Goal: Information Seeking & Learning: Check status

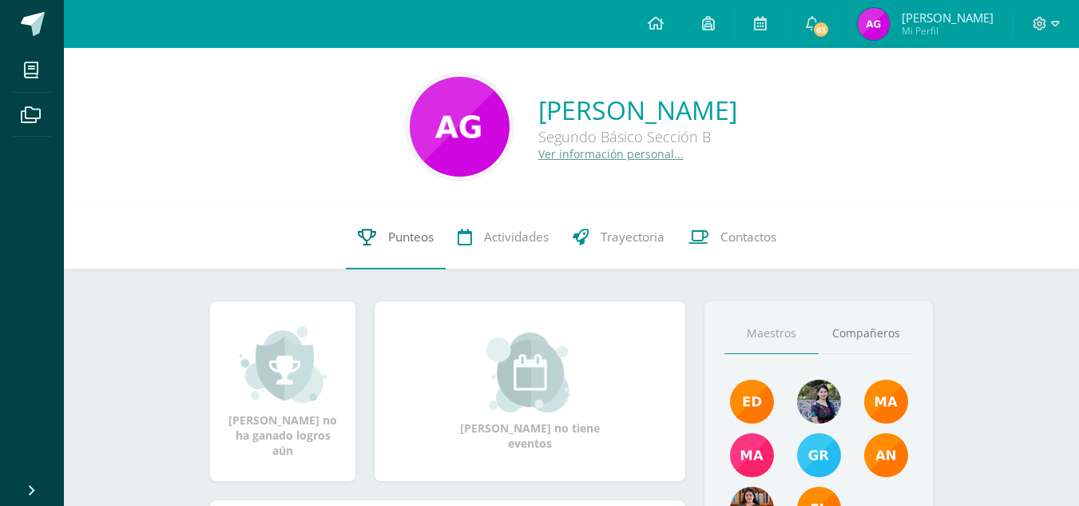
click at [402, 244] on span "Punteos" at bounding box center [411, 236] width 46 height 17
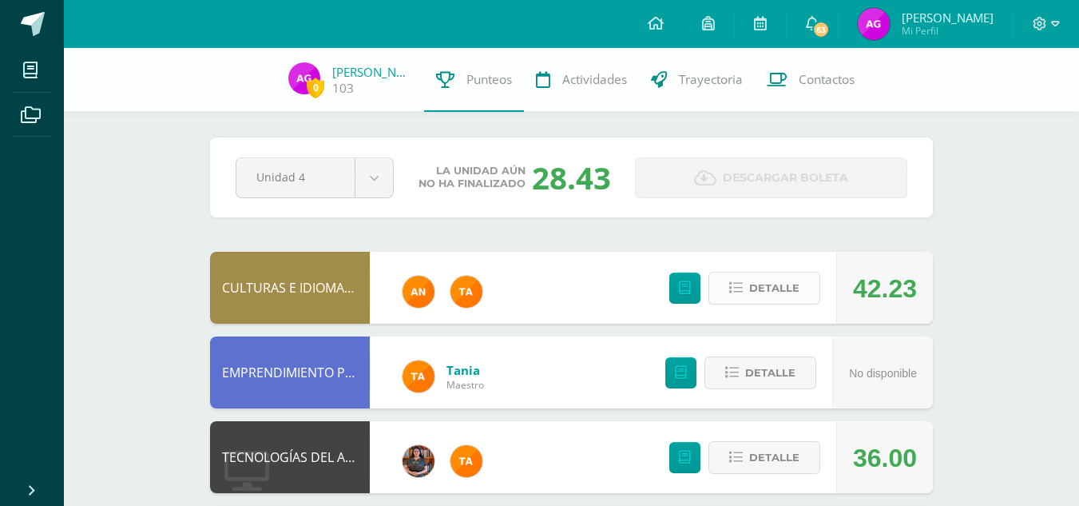
click at [781, 284] on span "Detalle" at bounding box center [774, 288] width 50 height 30
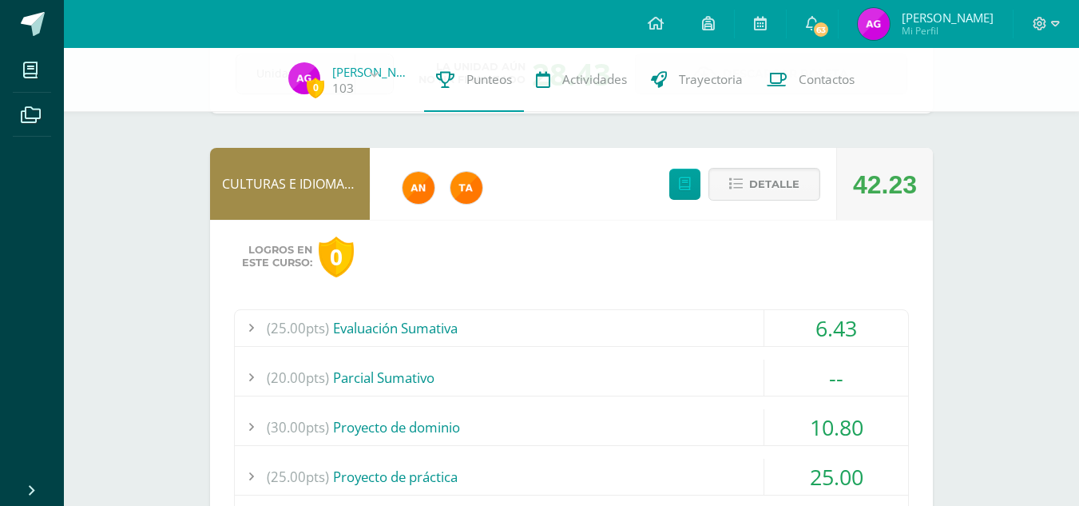
scroll to position [103, 0]
click at [757, 180] on span "Detalle" at bounding box center [774, 185] width 50 height 30
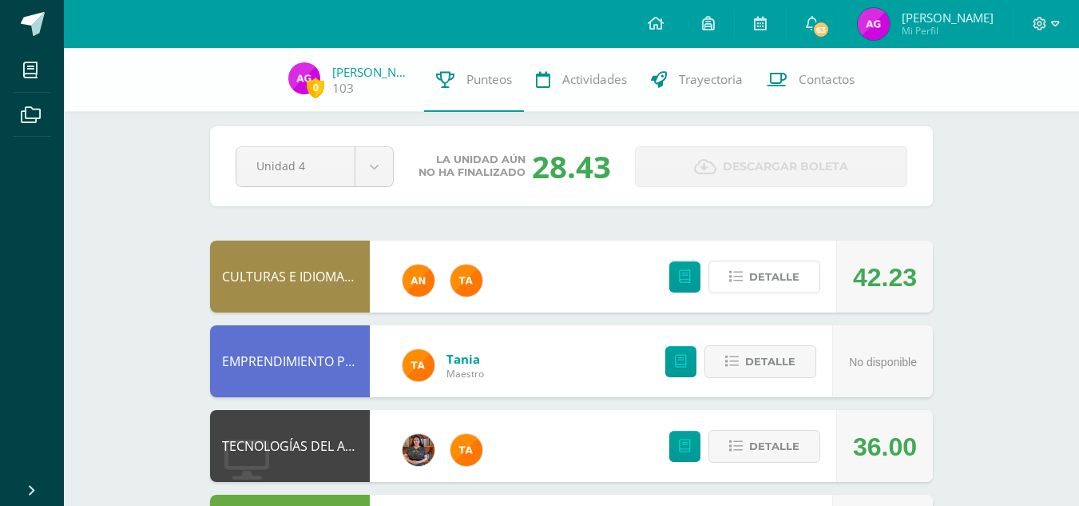
scroll to position [0, 0]
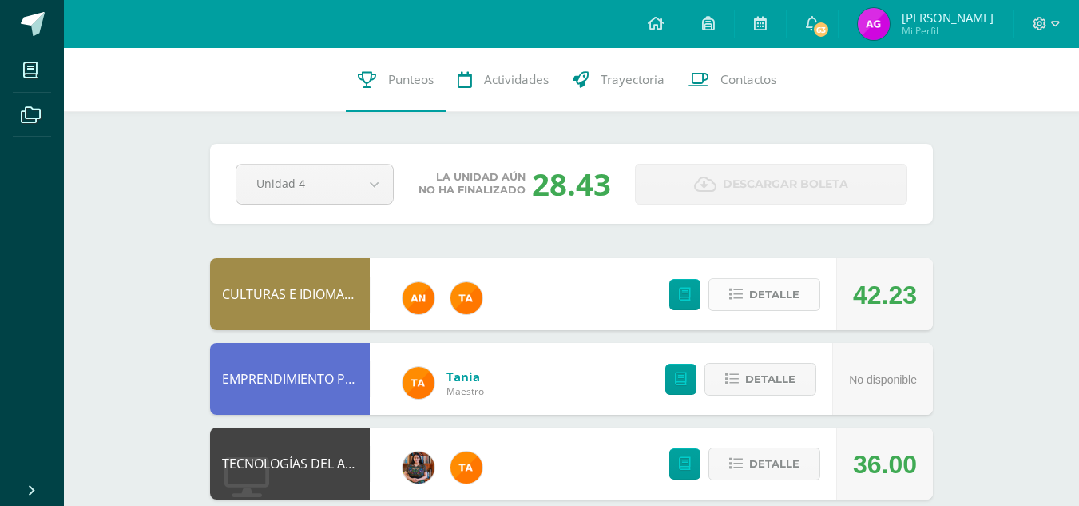
click at [793, 310] on button "Detalle" at bounding box center [764, 294] width 112 height 33
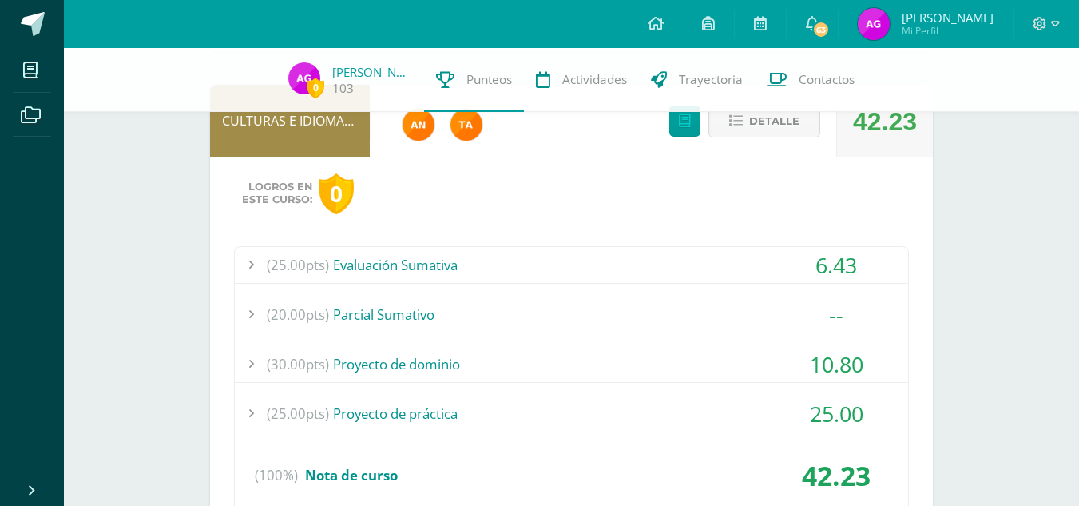
scroll to position [162, 0]
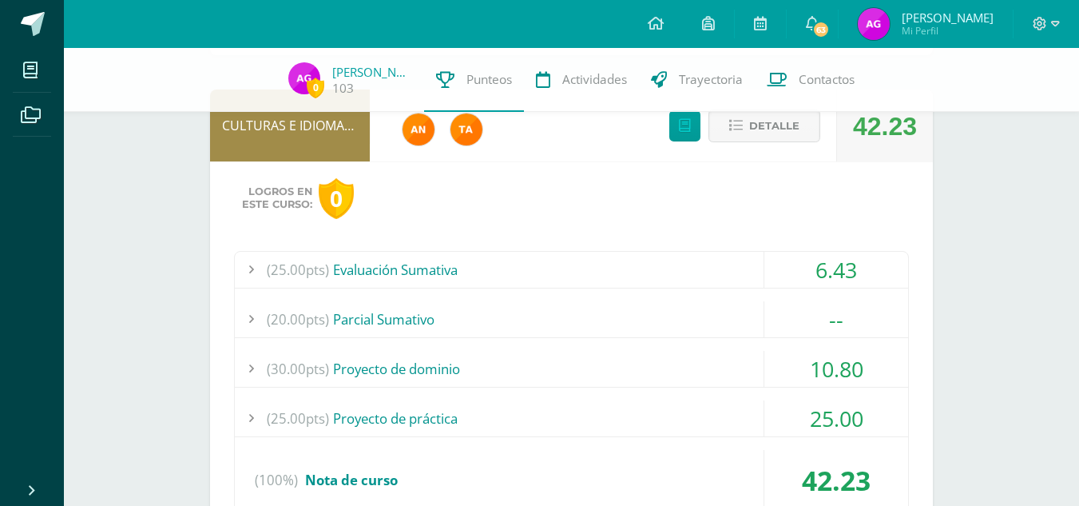
click at [672, 257] on div "(25.00pts) Evaluación Sumativa" at bounding box center [571, 270] width 673 height 36
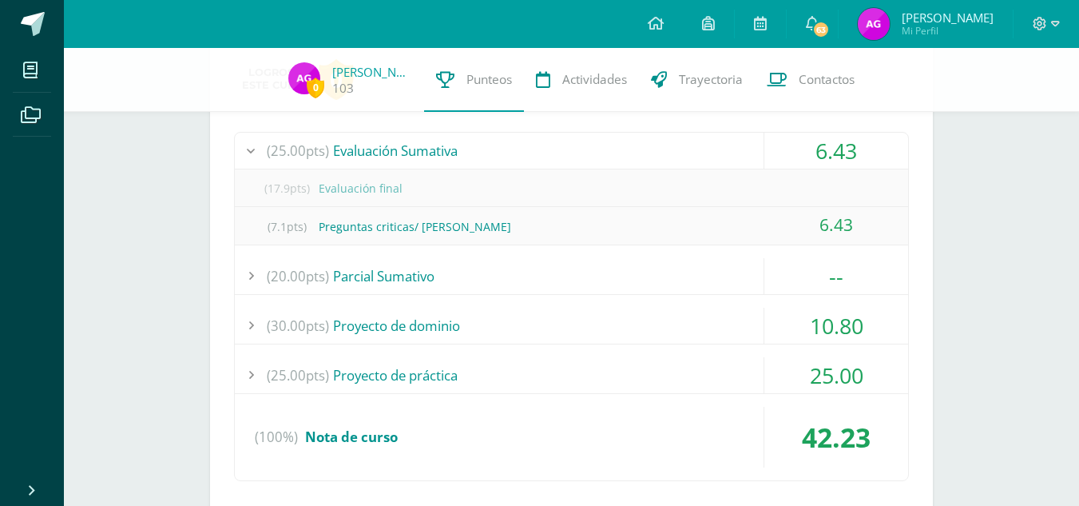
scroll to position [283, 0]
click at [779, 223] on div "6.43" at bounding box center [836, 223] width 144 height 36
click at [691, 227] on div "(7.1pts) Preguntas criticas/ Kaqchikel" at bounding box center [571, 225] width 673 height 36
click at [716, 151] on div "(25.00pts) Evaluación Sumativa" at bounding box center [571, 149] width 673 height 36
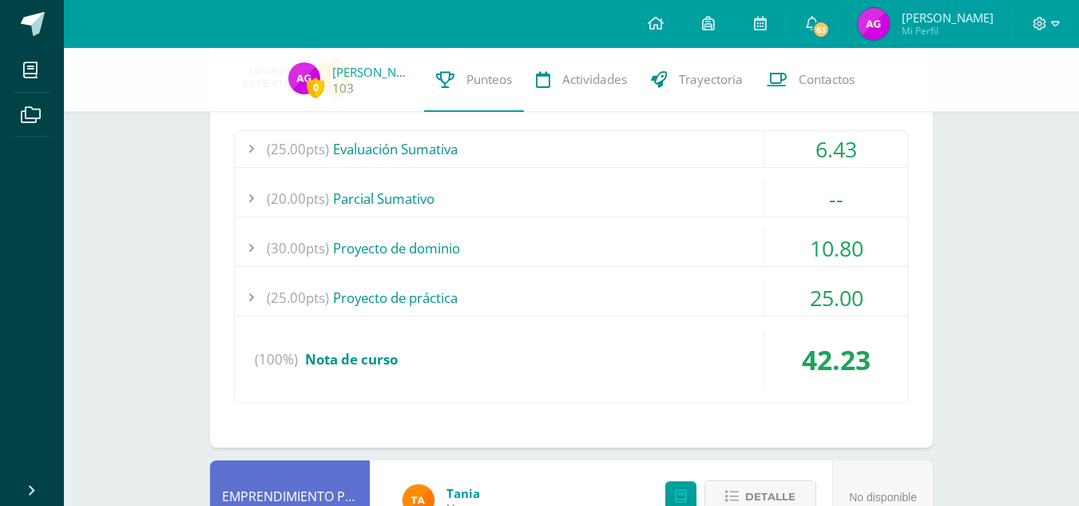
click at [585, 241] on div "(30.00pts) Proyecto de dominio" at bounding box center [571, 248] width 673 height 36
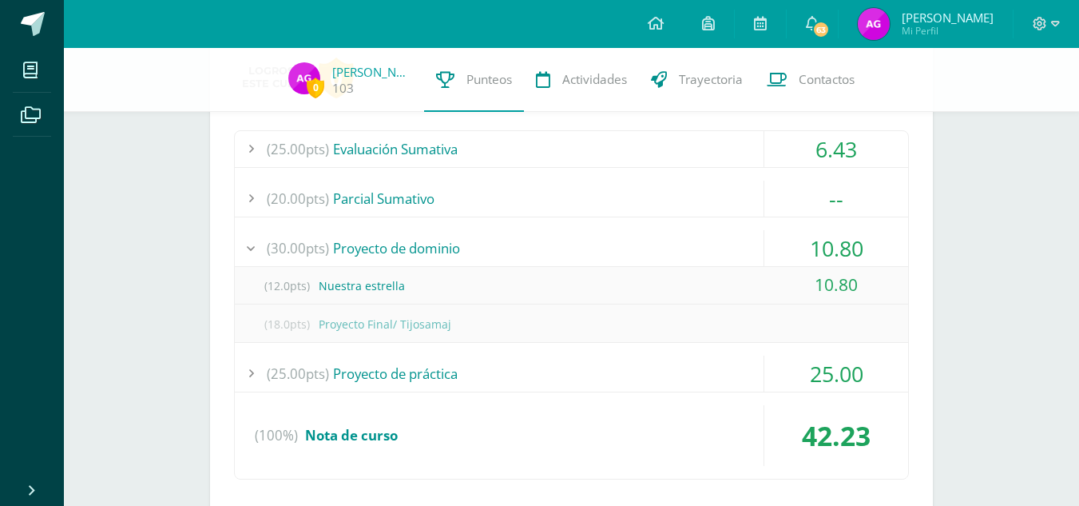
click at [613, 248] on div "(30.00pts) Proyecto de dominio" at bounding box center [571, 248] width 673 height 36
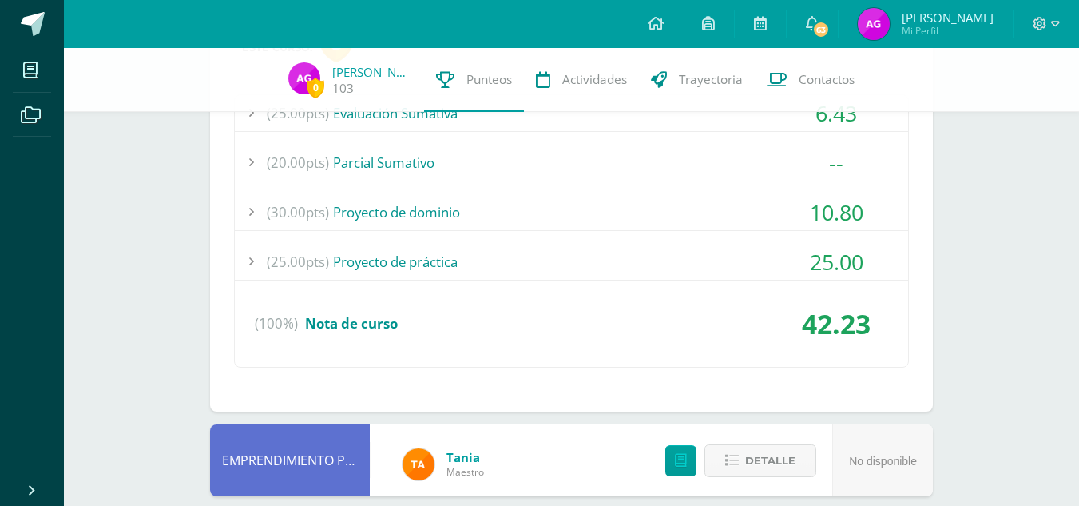
scroll to position [323, 0]
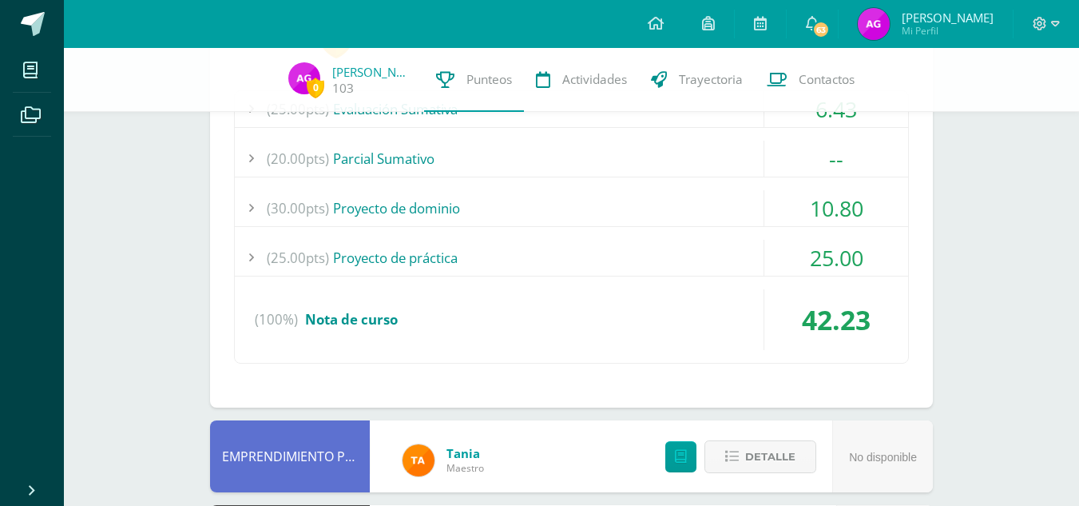
click at [611, 248] on div "(25.00pts) Proyecto de práctica" at bounding box center [571, 258] width 673 height 36
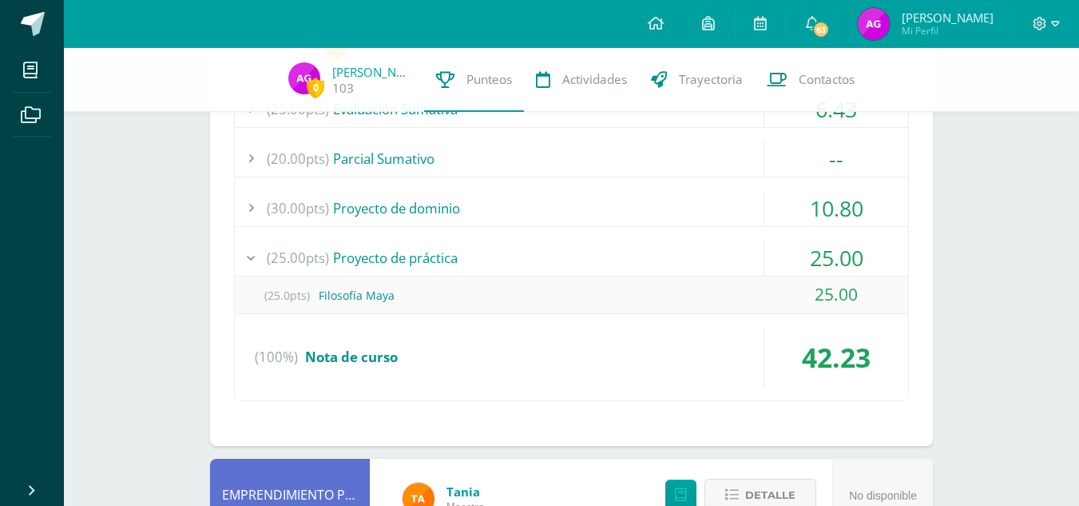
click at [583, 258] on div "(25.00pts) Proyecto de práctica" at bounding box center [571, 258] width 673 height 36
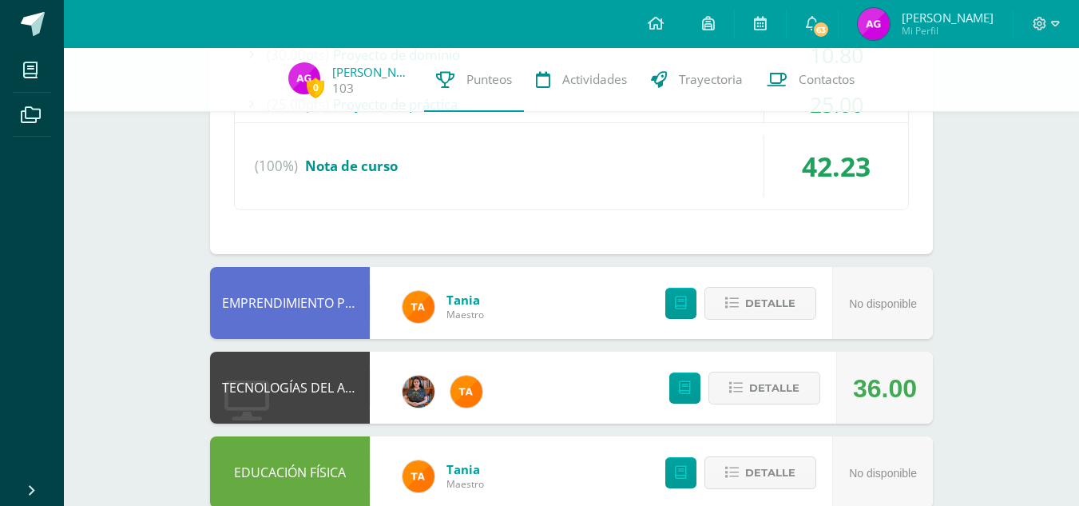
scroll to position [497, 0]
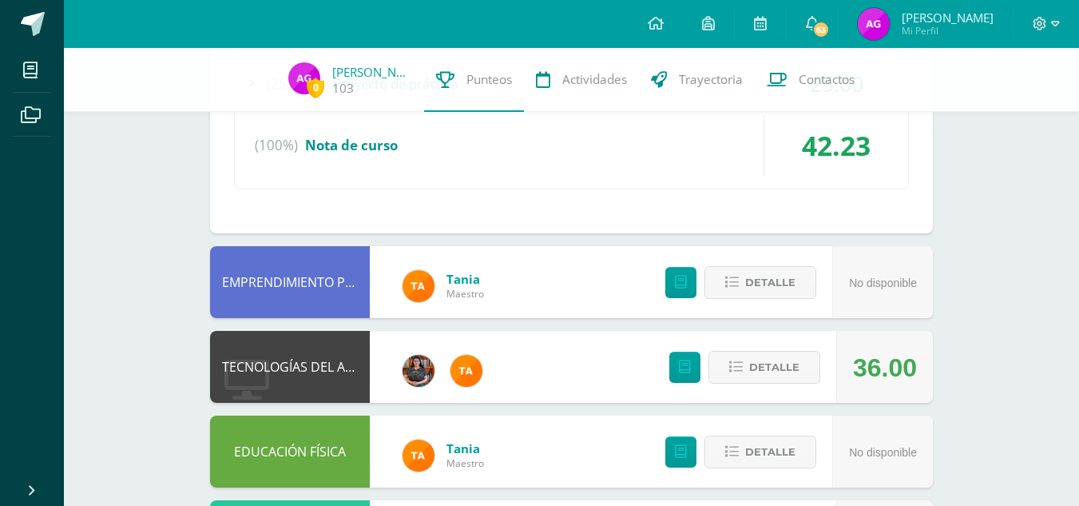
click at [750, 152] on div "(100%) Nota de curso" at bounding box center [571, 145] width 673 height 61
click at [791, 157] on div "42.23" at bounding box center [836, 145] width 144 height 61
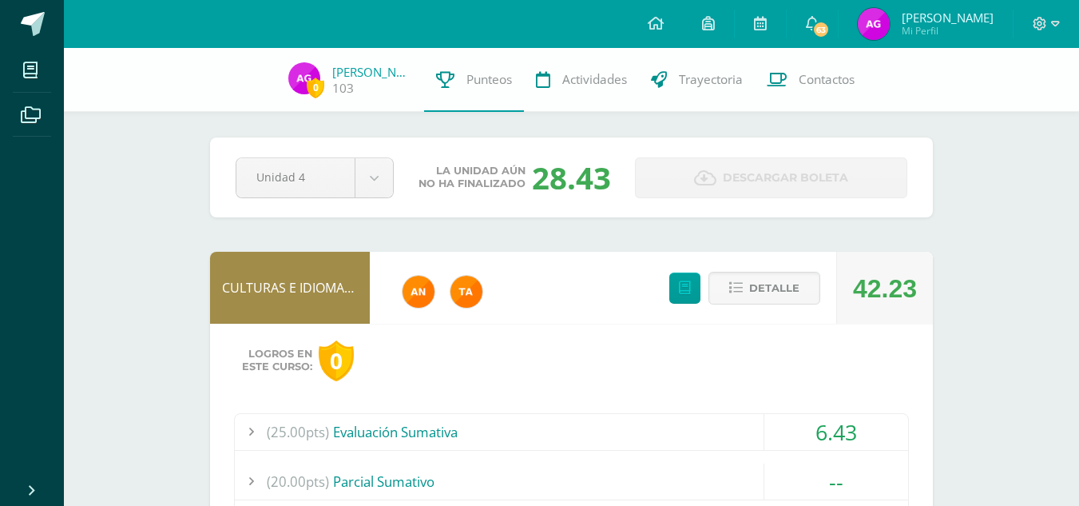
scroll to position [88, 0]
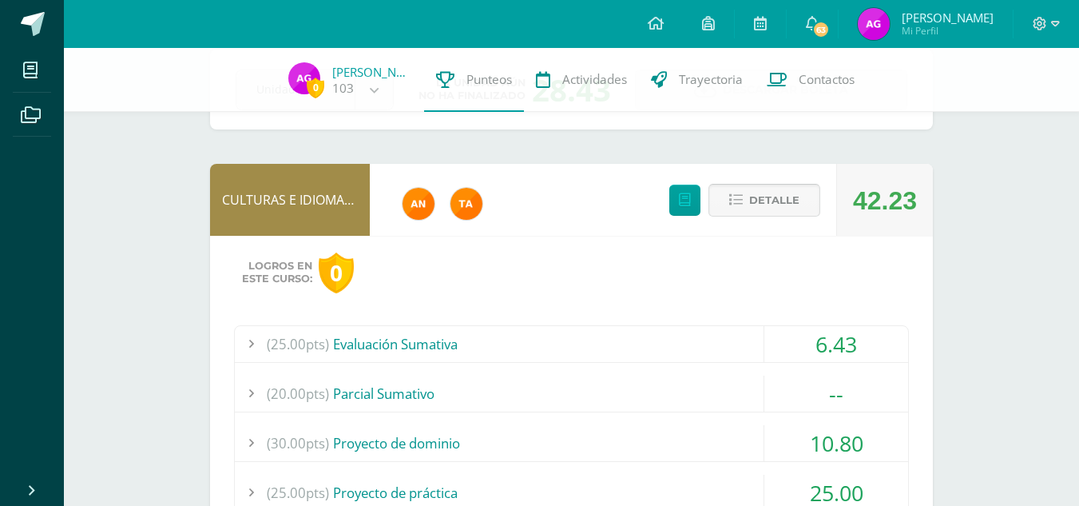
click at [764, 204] on span "Detalle" at bounding box center [774, 200] width 50 height 30
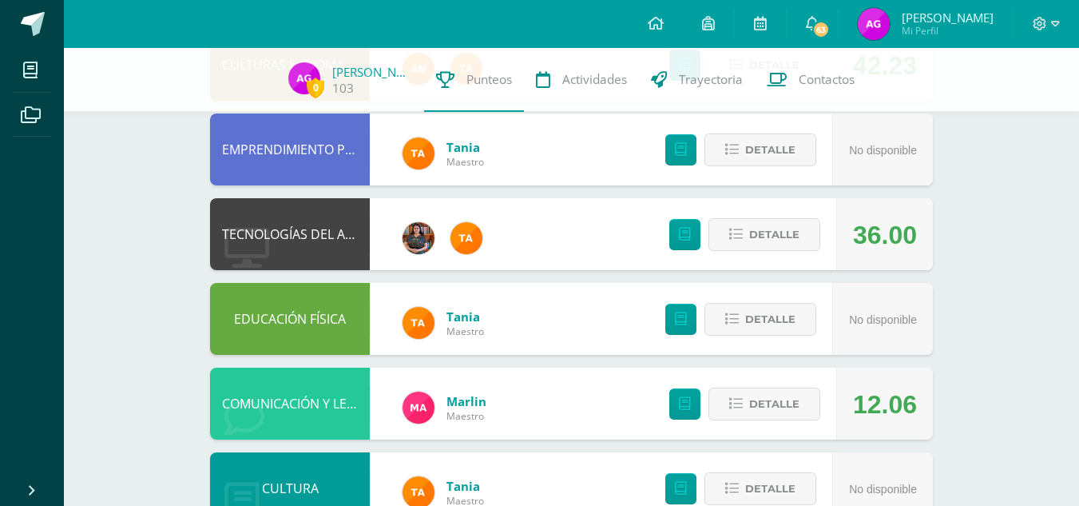
scroll to position [224, 0]
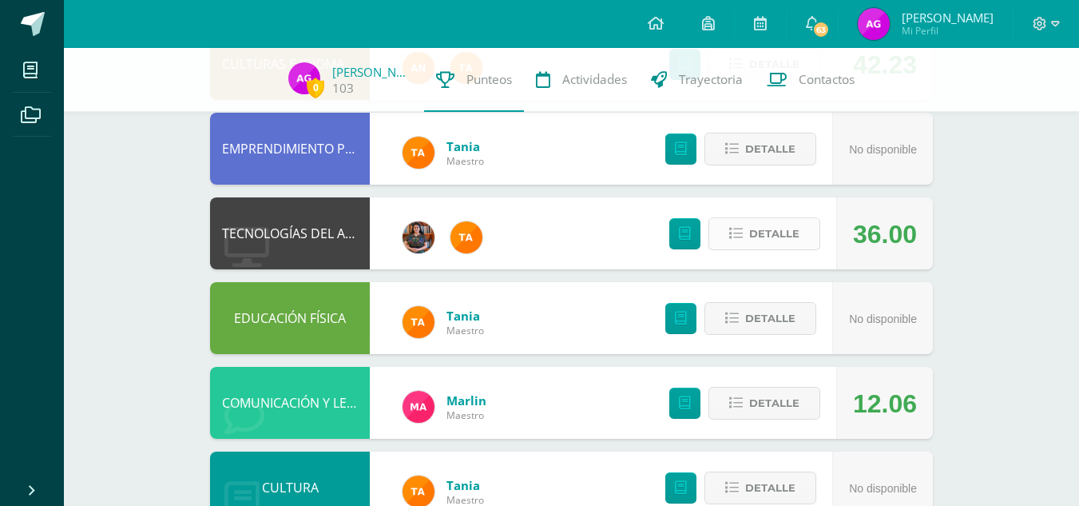
click at [783, 239] on span "Detalle" at bounding box center [774, 234] width 50 height 30
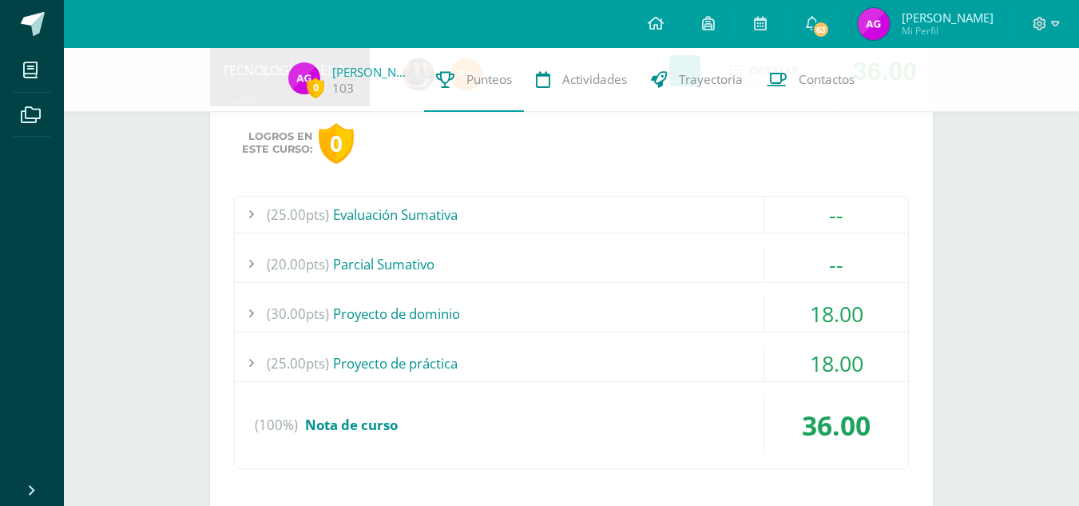
scroll to position [389, 0]
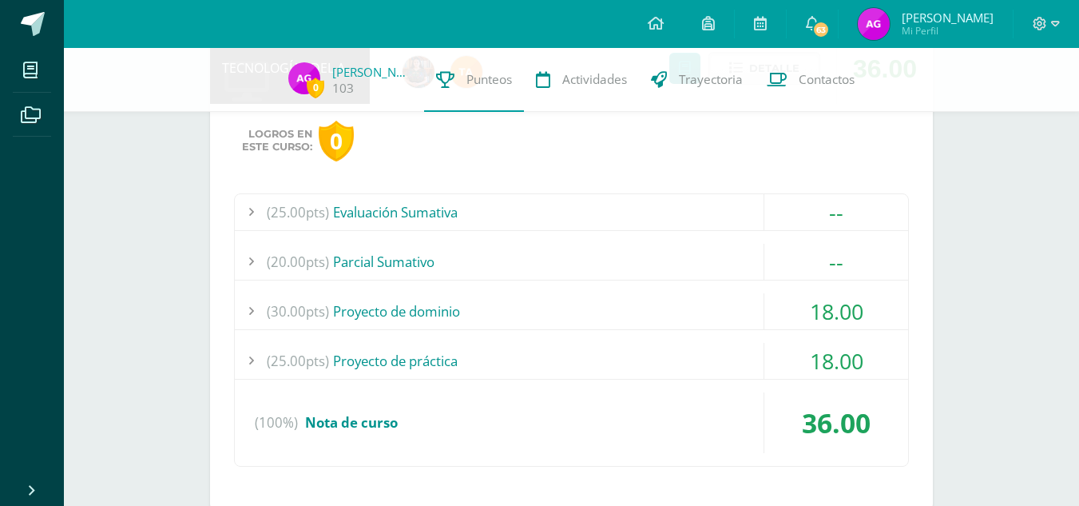
click at [730, 311] on div "(30.00pts) Proyecto de dominio" at bounding box center [571, 311] width 673 height 36
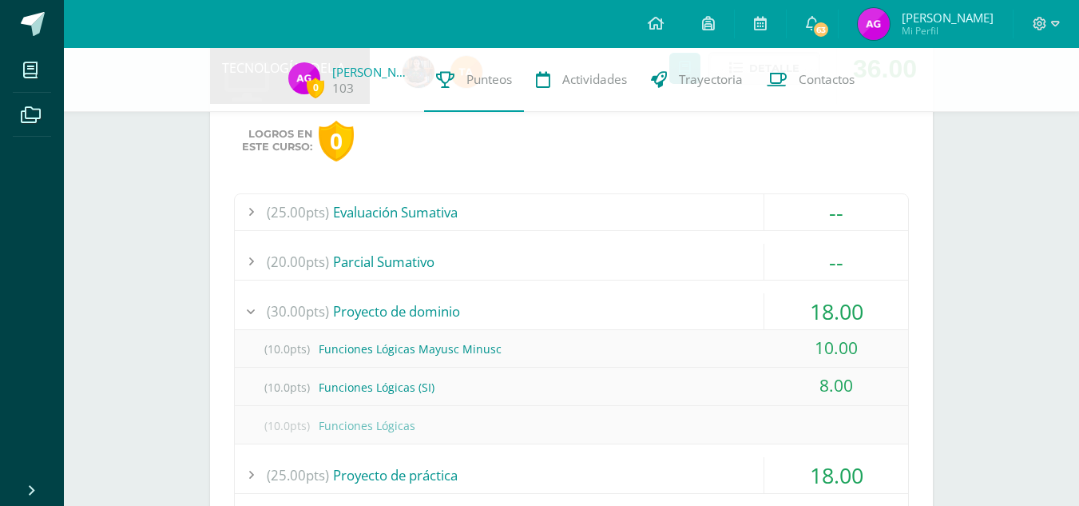
click at [730, 311] on div "(30.00pts) Proyecto de dominio" at bounding box center [571, 311] width 673 height 36
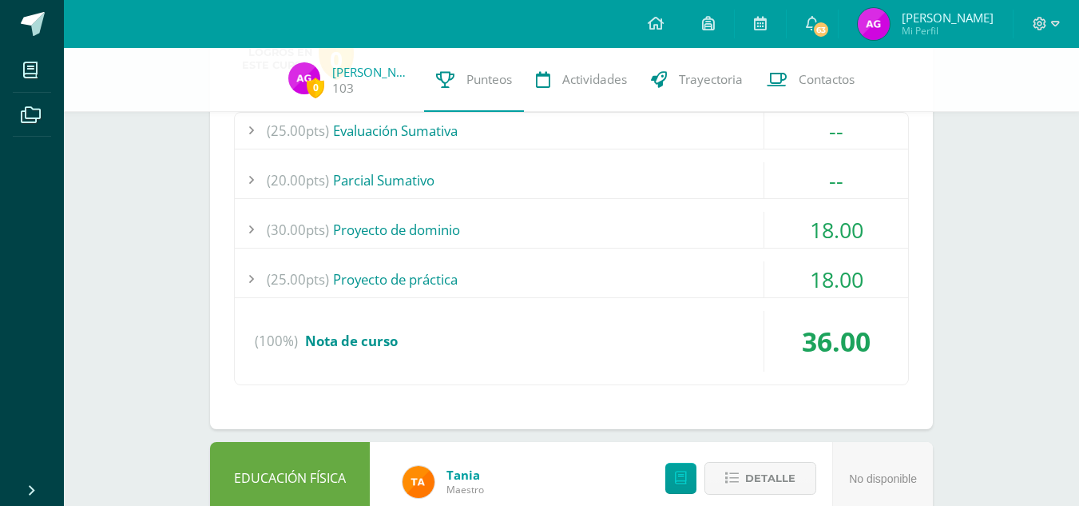
scroll to position [473, 0]
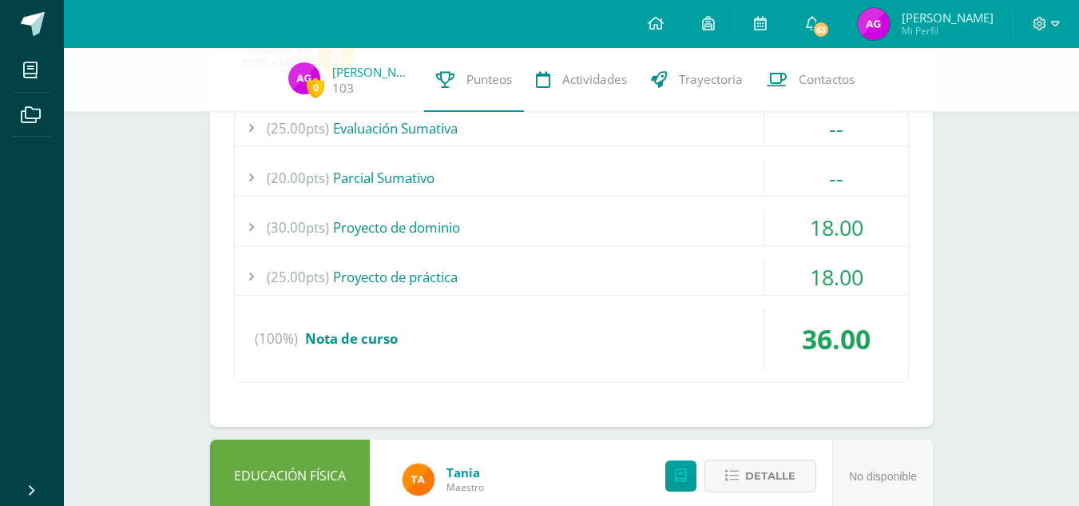
click at [680, 276] on div "(25.00pts) Proyecto de práctica" at bounding box center [571, 277] width 673 height 36
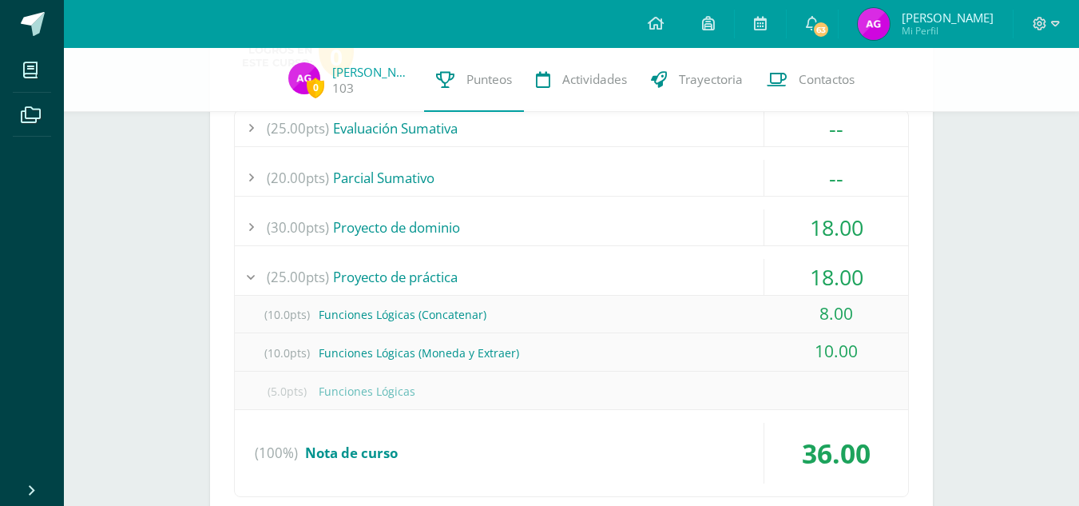
click at [720, 244] on div "(30.00pts) Proyecto de dominio" at bounding box center [571, 227] width 673 height 36
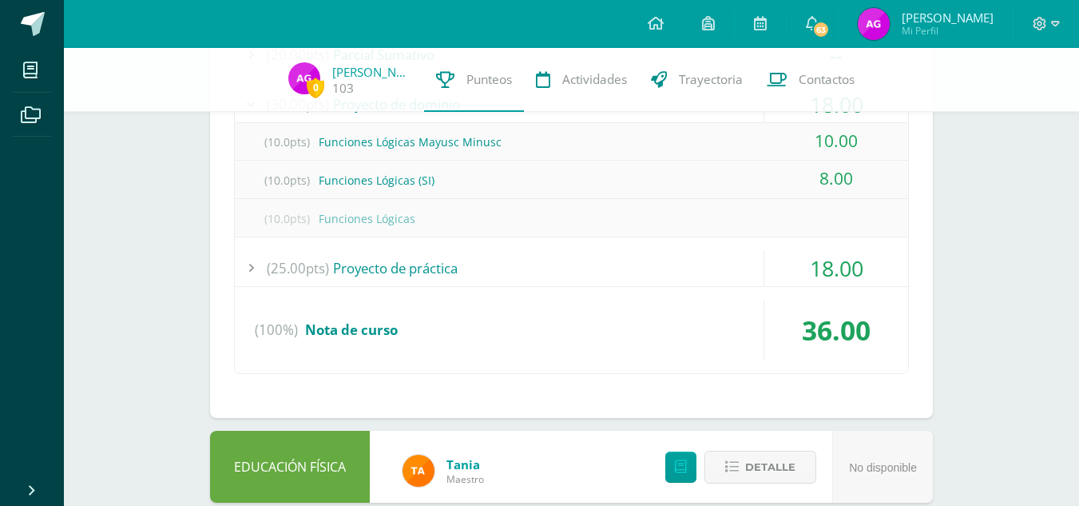
scroll to position [600, 0]
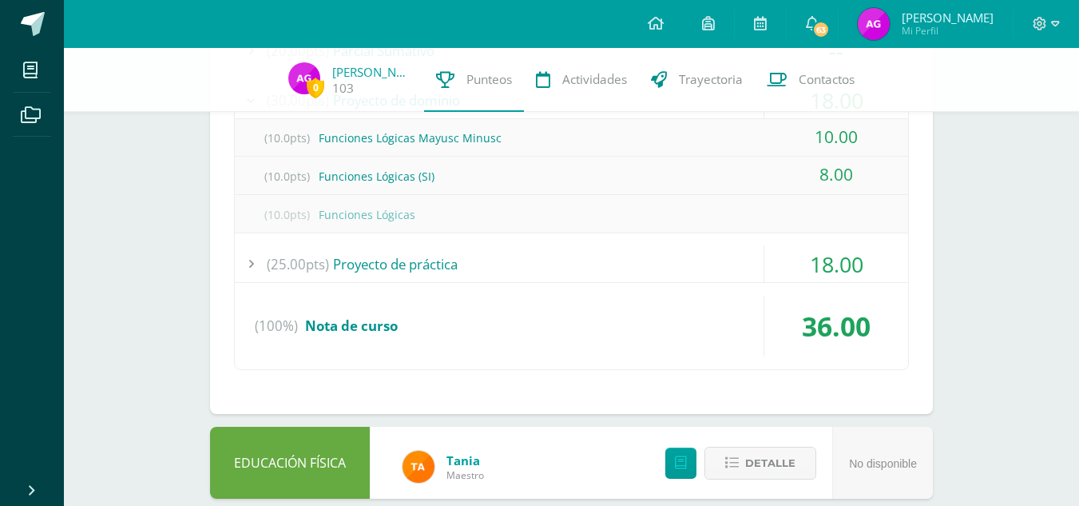
click at [673, 207] on div "(10.0pts) Funciones Lógicas" at bounding box center [571, 214] width 673 height 36
click at [666, 234] on div "(25.00pts) Evaluación Sumativa -- (25.0pts) Examen Final" at bounding box center [571, 175] width 675 height 387
click at [720, 320] on div "(100%) Nota de curso" at bounding box center [571, 325] width 673 height 61
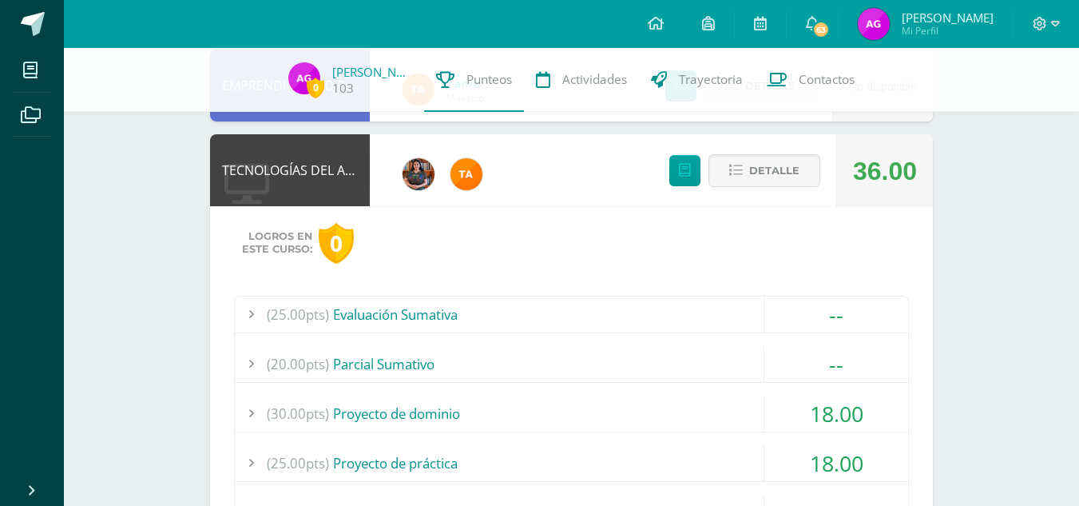
scroll to position [286, 0]
click at [755, 154] on div "Detalle" at bounding box center [740, 171] width 191 height 72
click at [759, 171] on span "Detalle" at bounding box center [774, 172] width 50 height 30
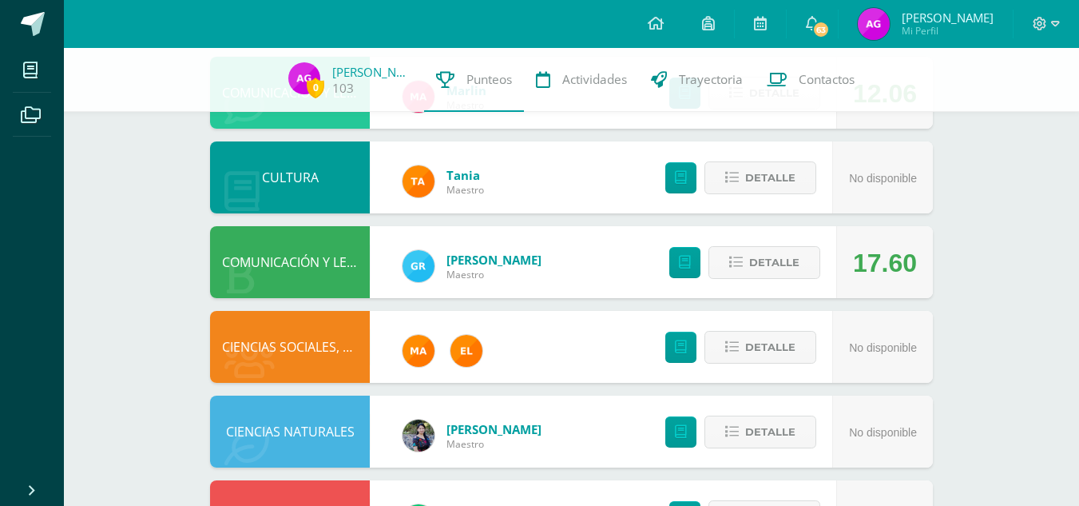
scroll to position [535, 0]
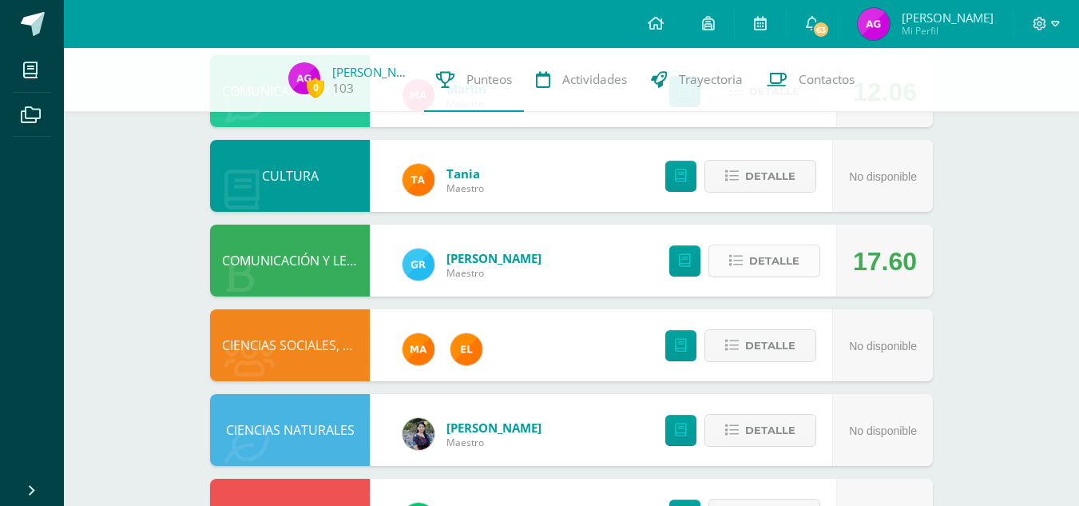
click at [768, 267] on span "Detalle" at bounding box center [774, 261] width 50 height 30
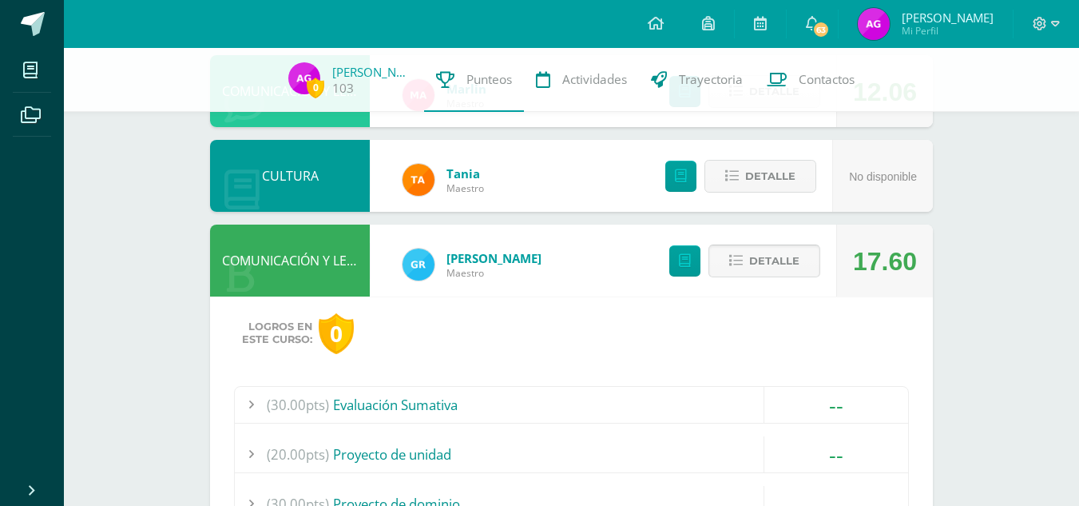
click at [773, 262] on span "Detalle" at bounding box center [774, 261] width 50 height 30
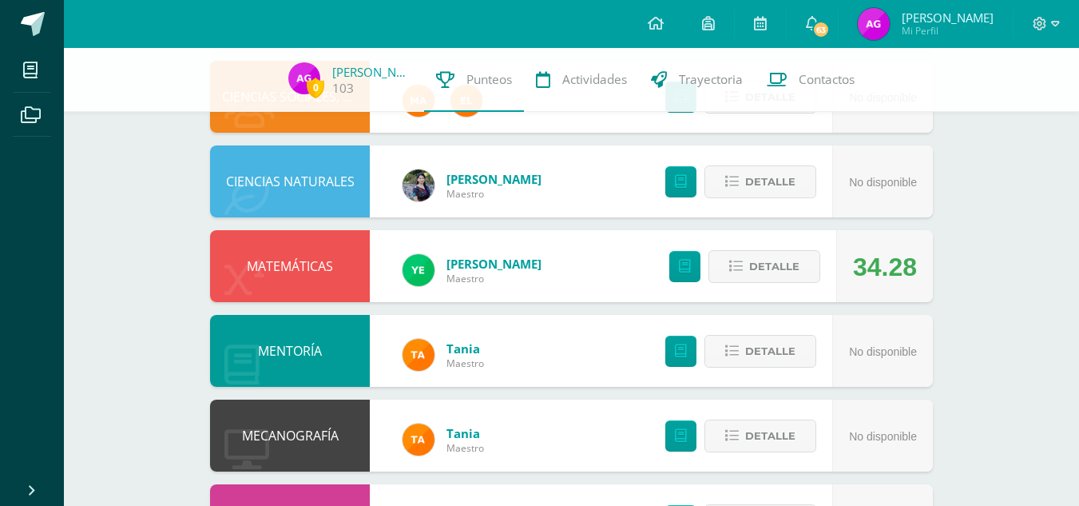
scroll to position [791, 0]
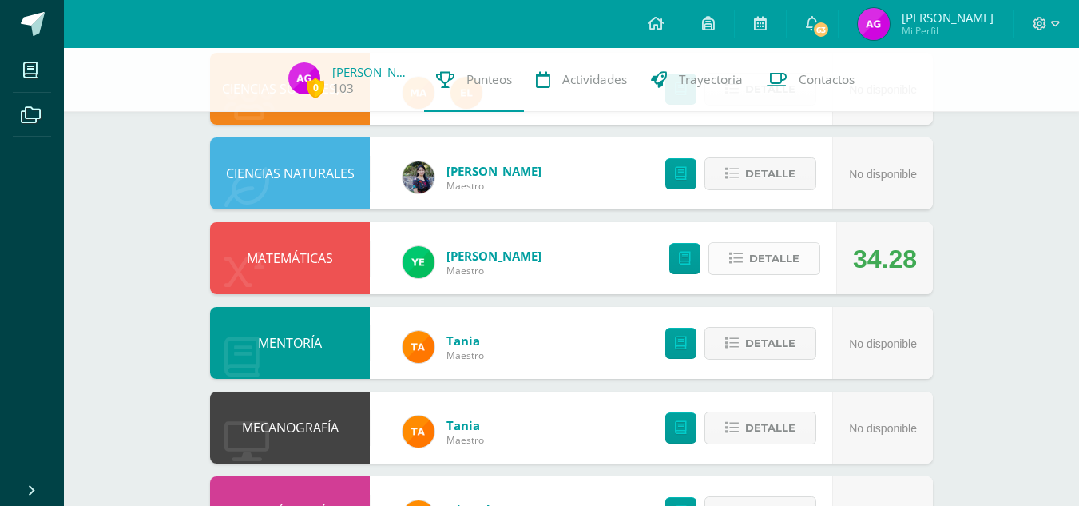
click at [771, 244] on span "Detalle" at bounding box center [774, 259] width 50 height 30
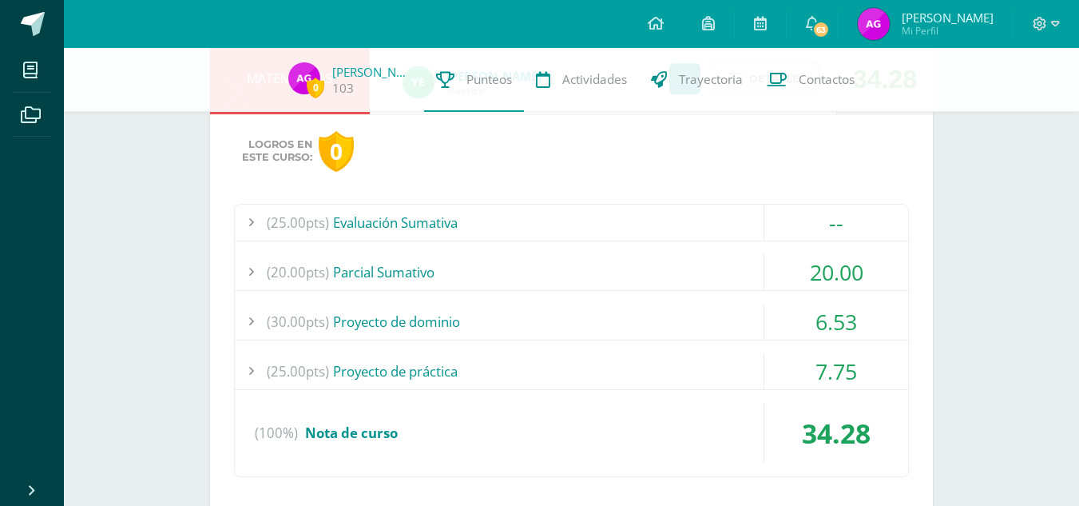
scroll to position [972, 0]
click at [692, 318] on div "(30.00pts) Proyecto de dominio" at bounding box center [571, 321] width 673 height 36
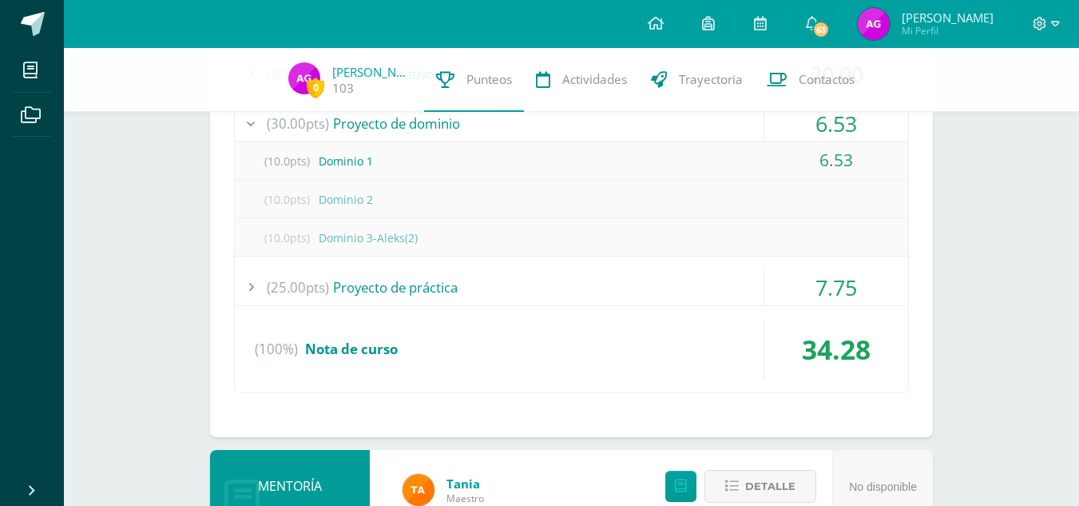
scroll to position [1170, 0]
click at [722, 165] on div "(10.0pts) Dominio 1" at bounding box center [571, 160] width 673 height 36
click at [700, 120] on div "(30.00pts) Proyecto de dominio" at bounding box center [571, 123] width 673 height 36
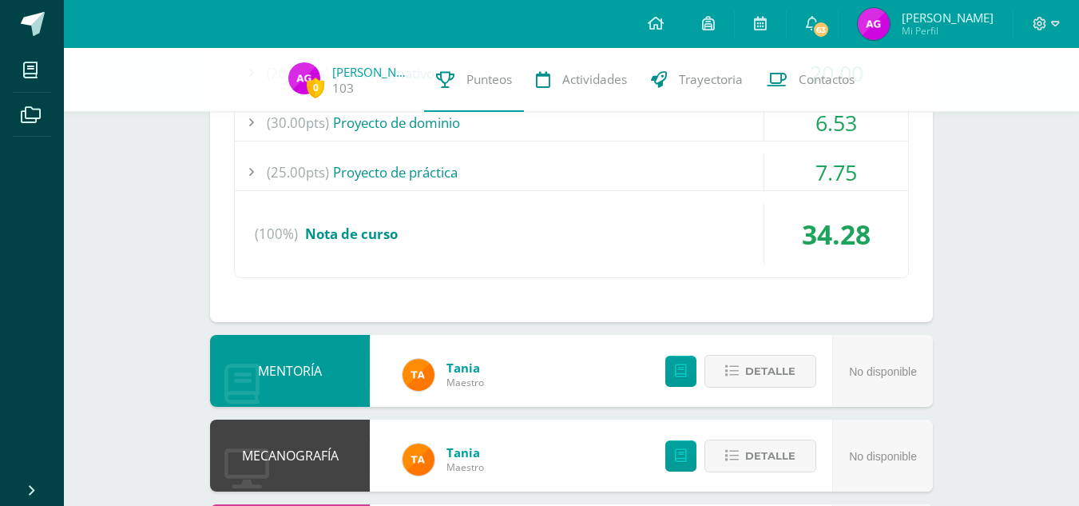
click at [706, 158] on div "(25.00pts) Proyecto de práctica" at bounding box center [571, 172] width 673 height 36
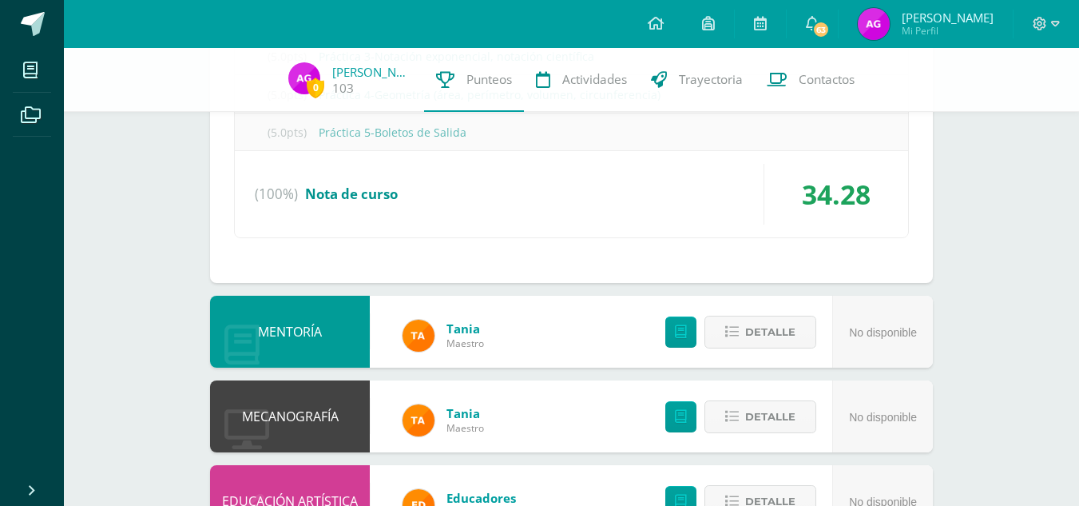
scroll to position [1402, 0]
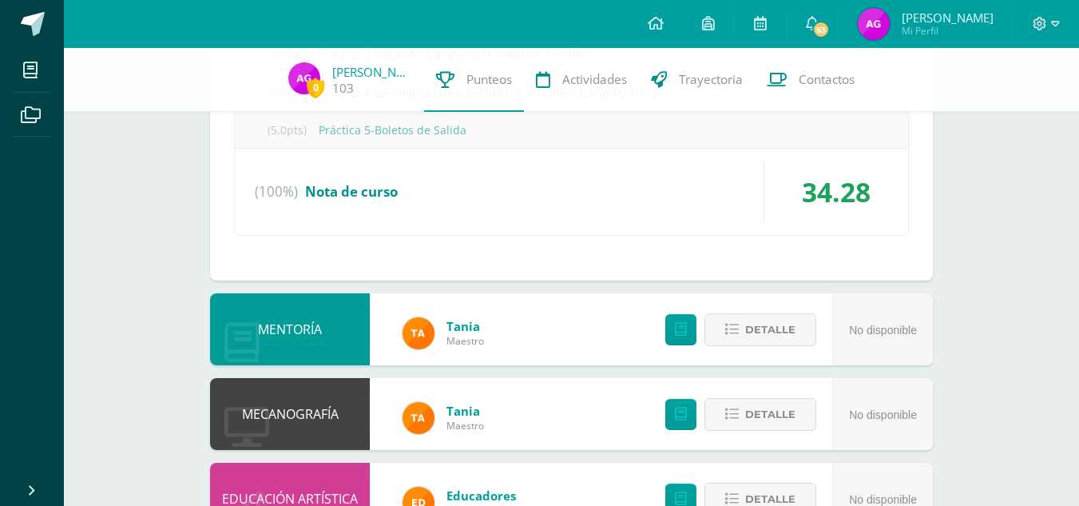
click at [682, 192] on div "(100%) Nota de curso" at bounding box center [571, 191] width 673 height 61
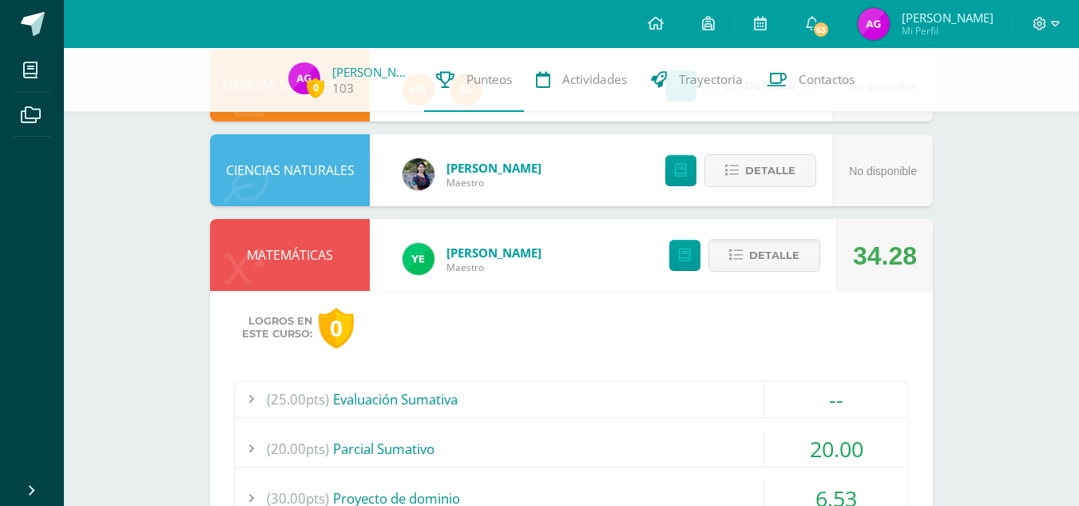
scroll to position [795, 0]
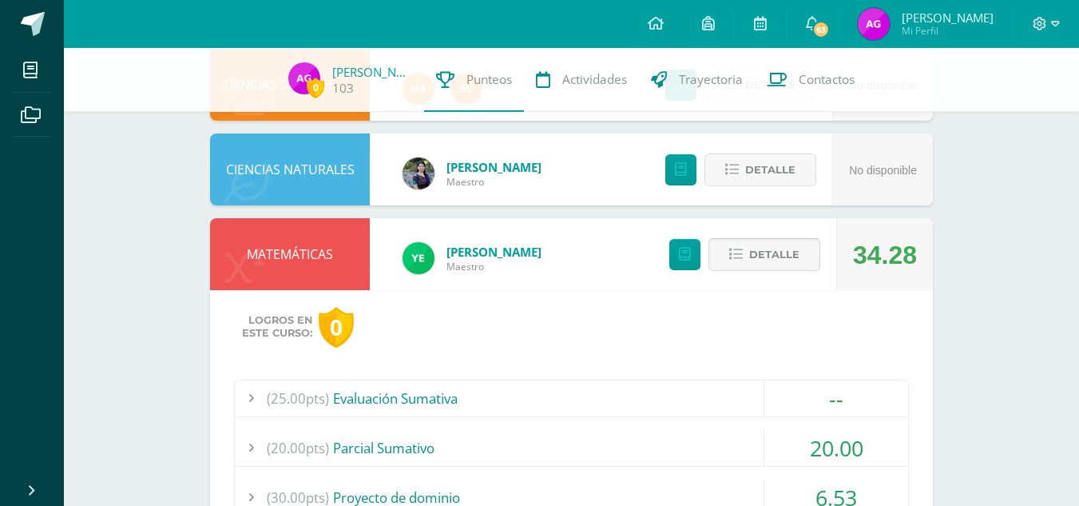
click at [744, 256] on button "Detalle" at bounding box center [764, 254] width 112 height 33
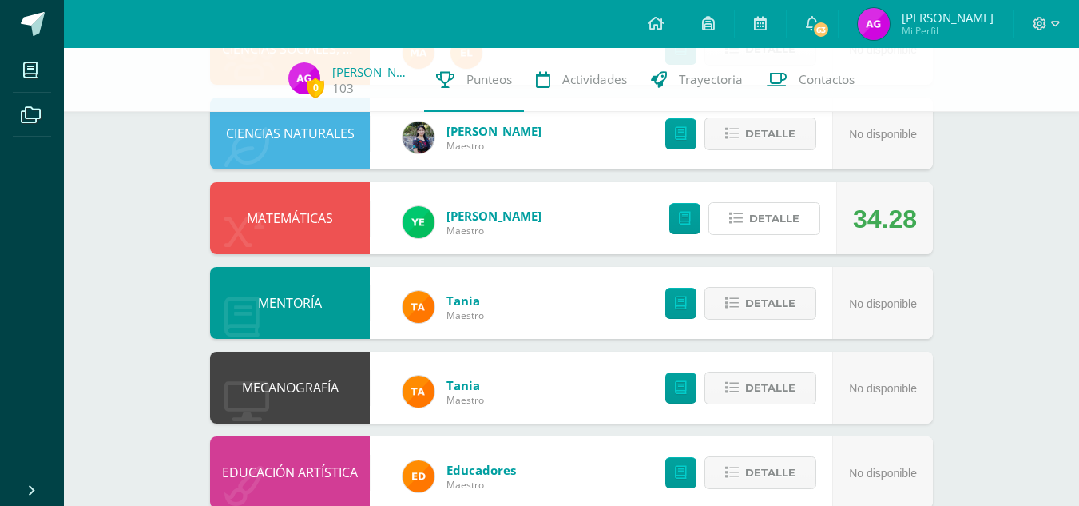
scroll to position [866, 0]
